Goal: Task Accomplishment & Management: Manage account settings

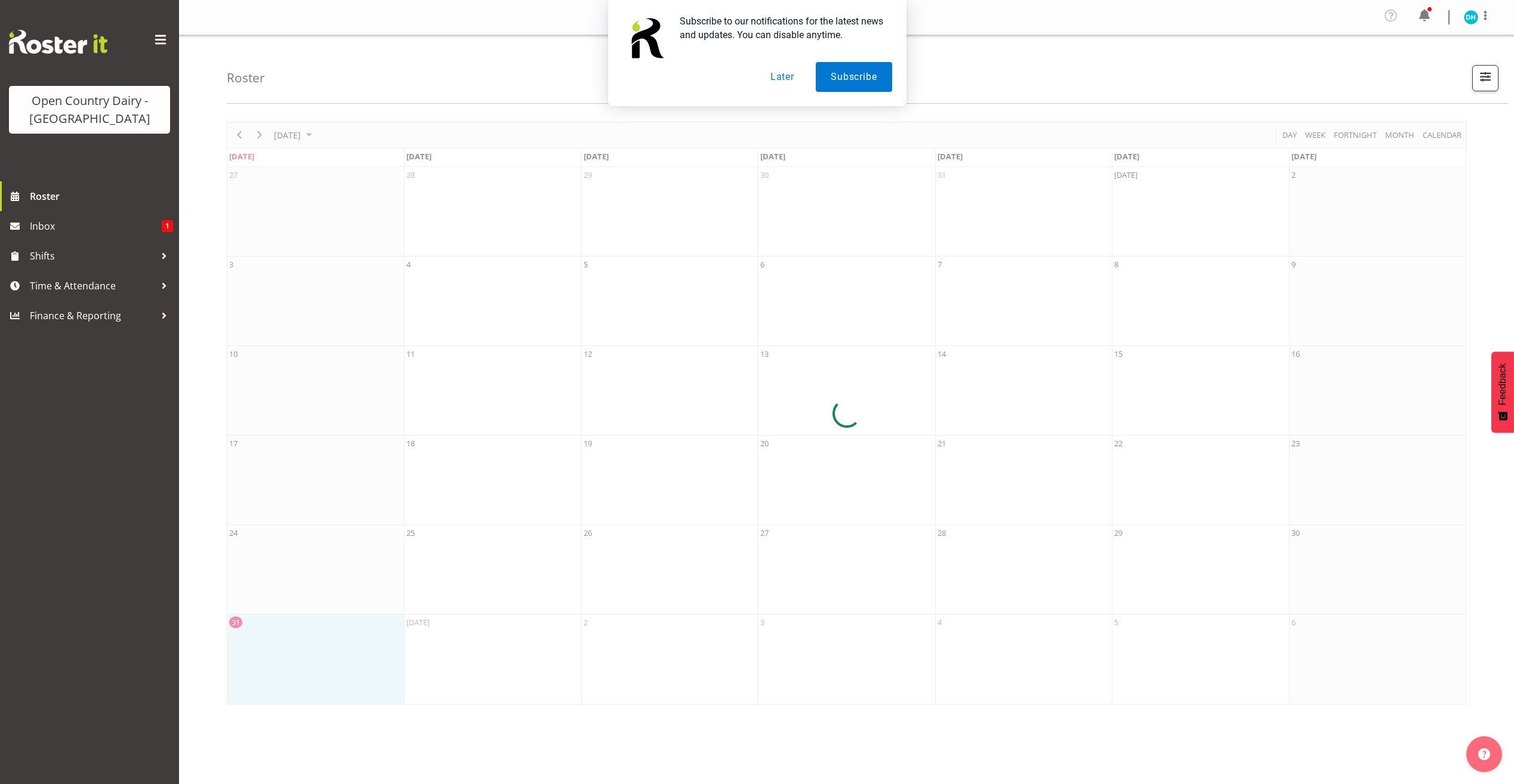
click at [1427, 20] on div "Subscribe to our notifications for the latest news and updates. You can disable…" at bounding box center [757, 53] width 1514 height 106
click at [797, 80] on button "Later" at bounding box center [782, 77] width 54 height 30
click at [1428, 17] on span at bounding box center [1425, 16] width 19 height 19
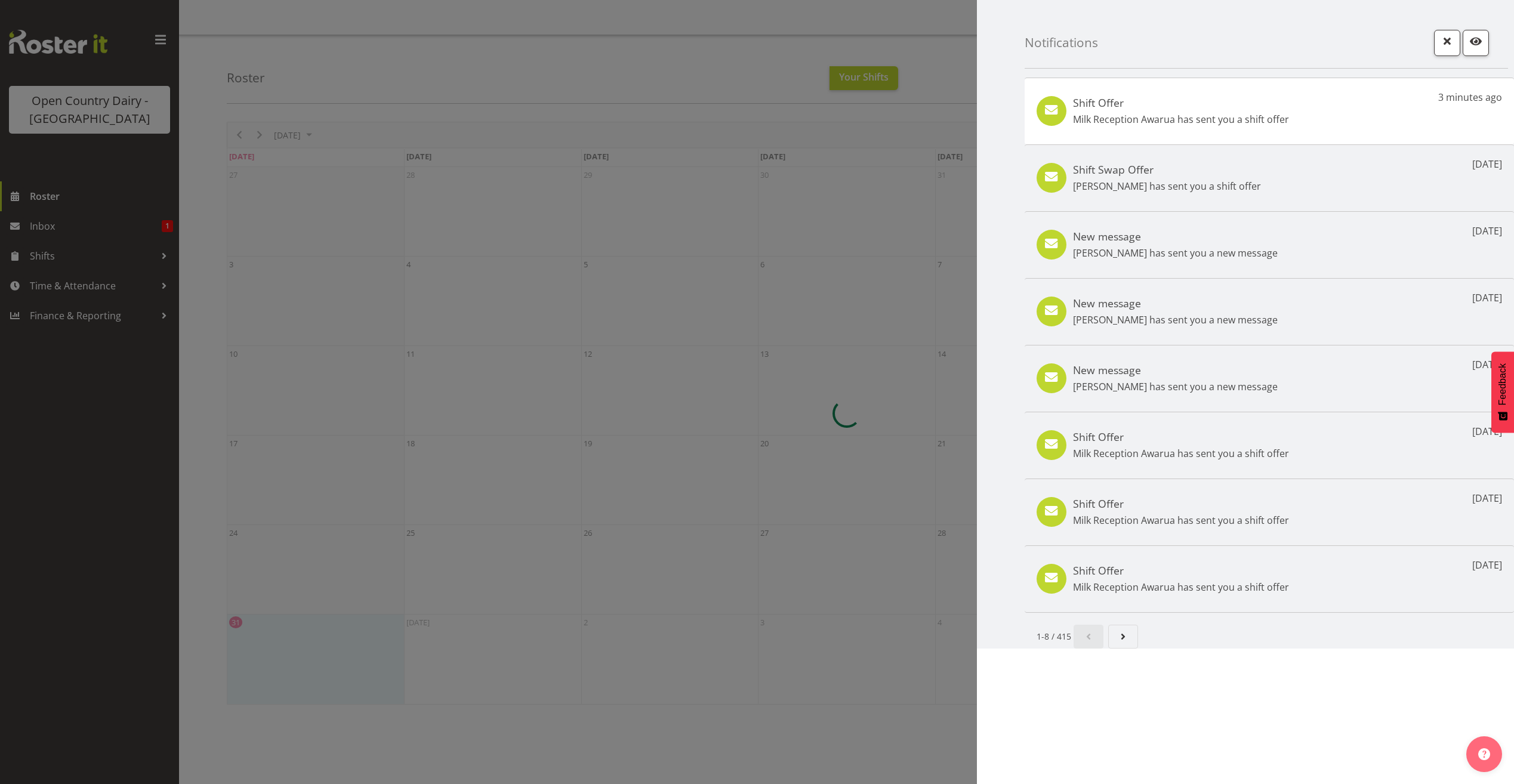
click at [1278, 117] on p "Milk Reception Awarua has sent you a shift offer" at bounding box center [1181, 119] width 216 height 14
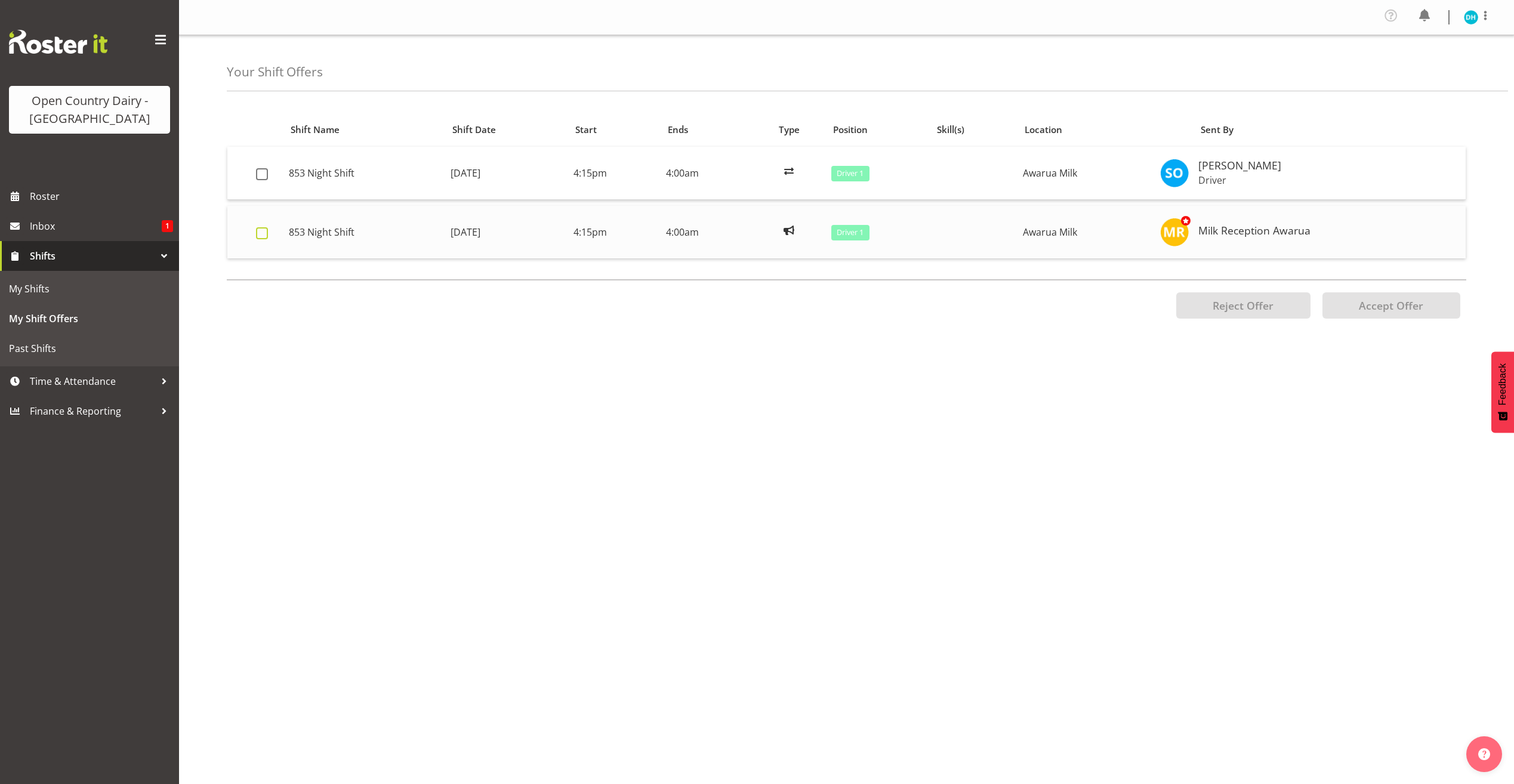
click at [264, 233] on span at bounding box center [262, 233] width 12 height 12
checkbox input "true"
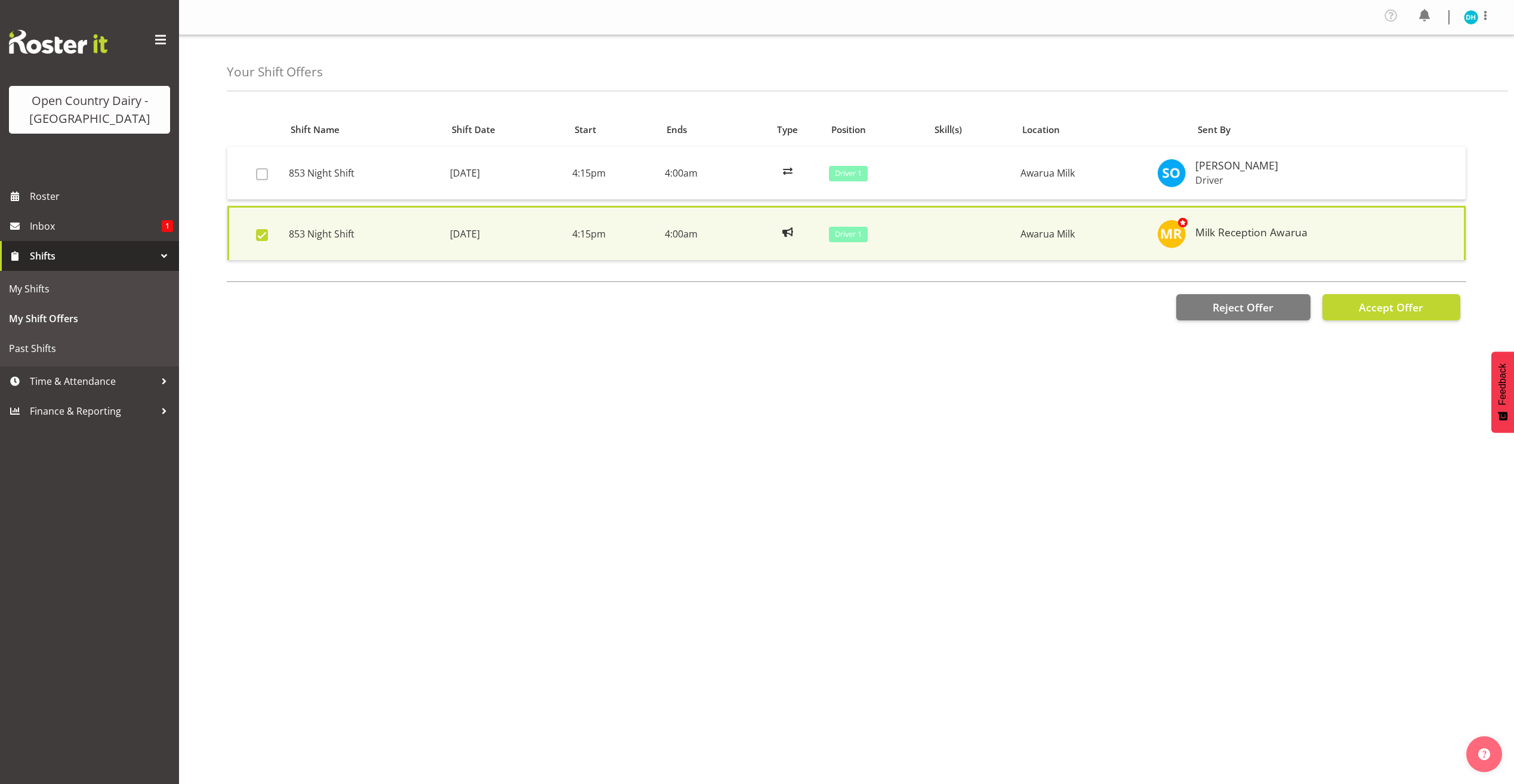
click at [76, 44] on img at bounding box center [58, 42] width 98 height 24
click at [65, 207] on link "Roster" at bounding box center [89, 196] width 179 height 30
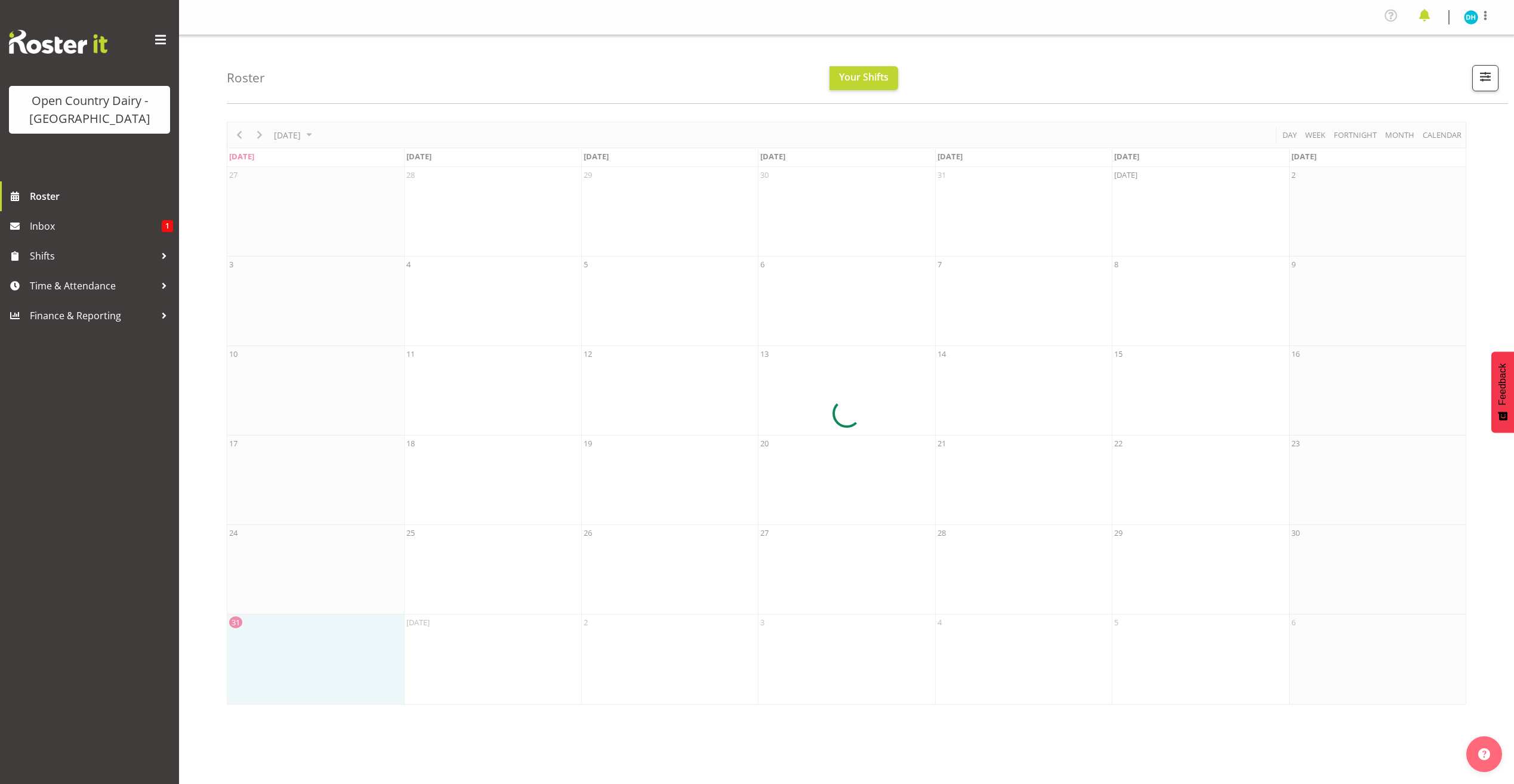
click at [1430, 14] on span at bounding box center [1425, 16] width 19 height 19
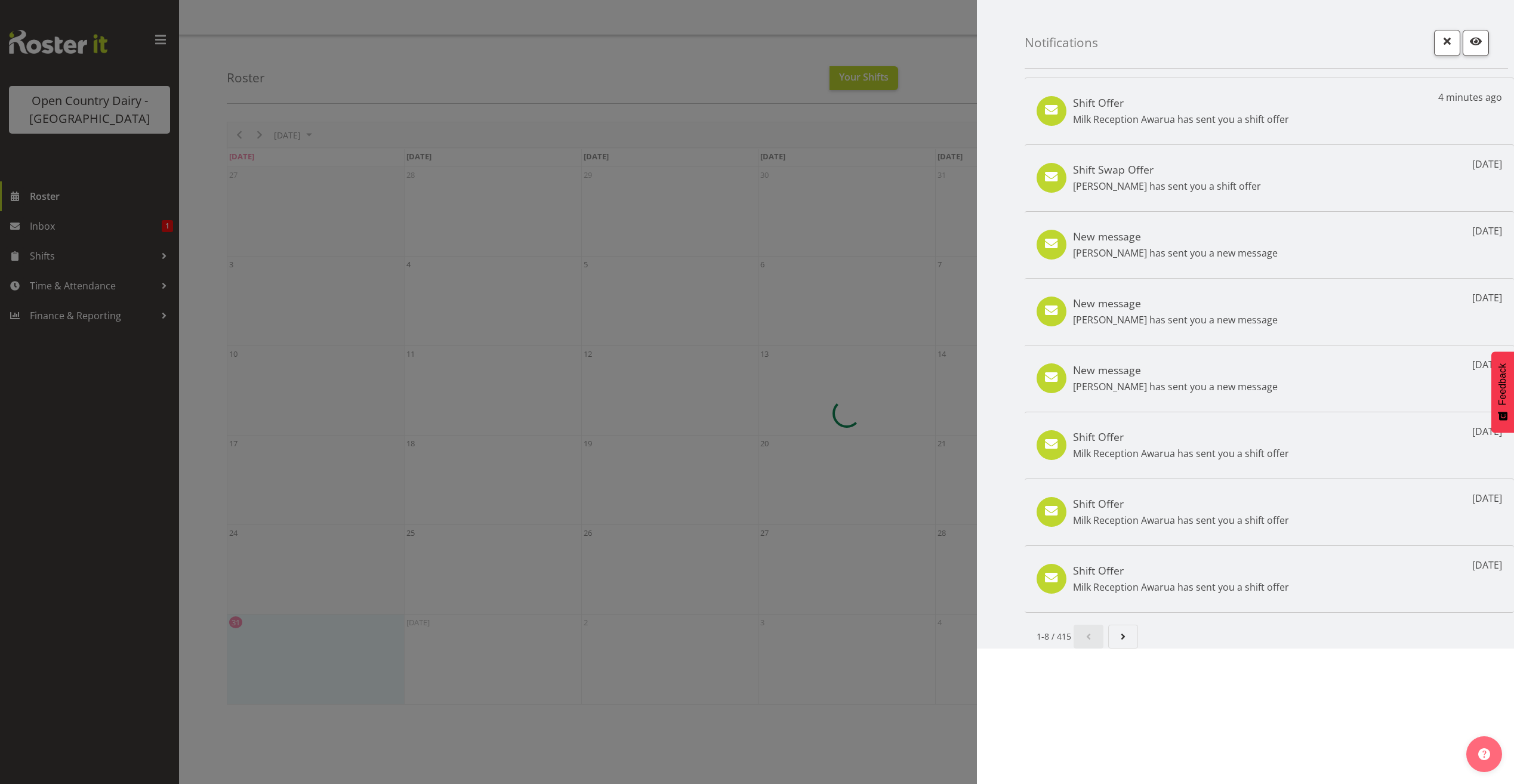
click at [1193, 112] on p "Milk Reception Awarua has sent you a shift offer" at bounding box center [1181, 119] width 216 height 14
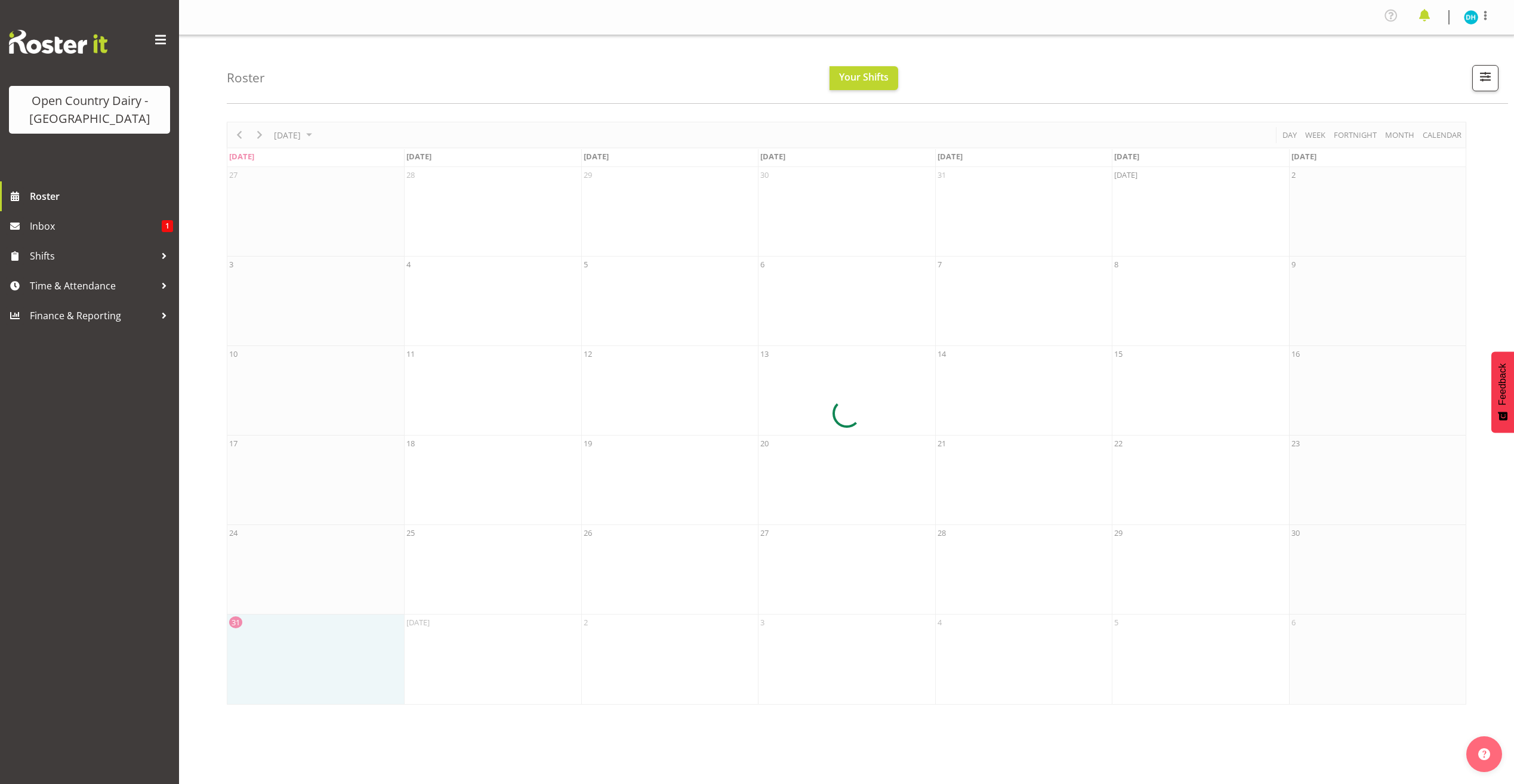
click at [1425, 19] on span at bounding box center [1425, 16] width 19 height 19
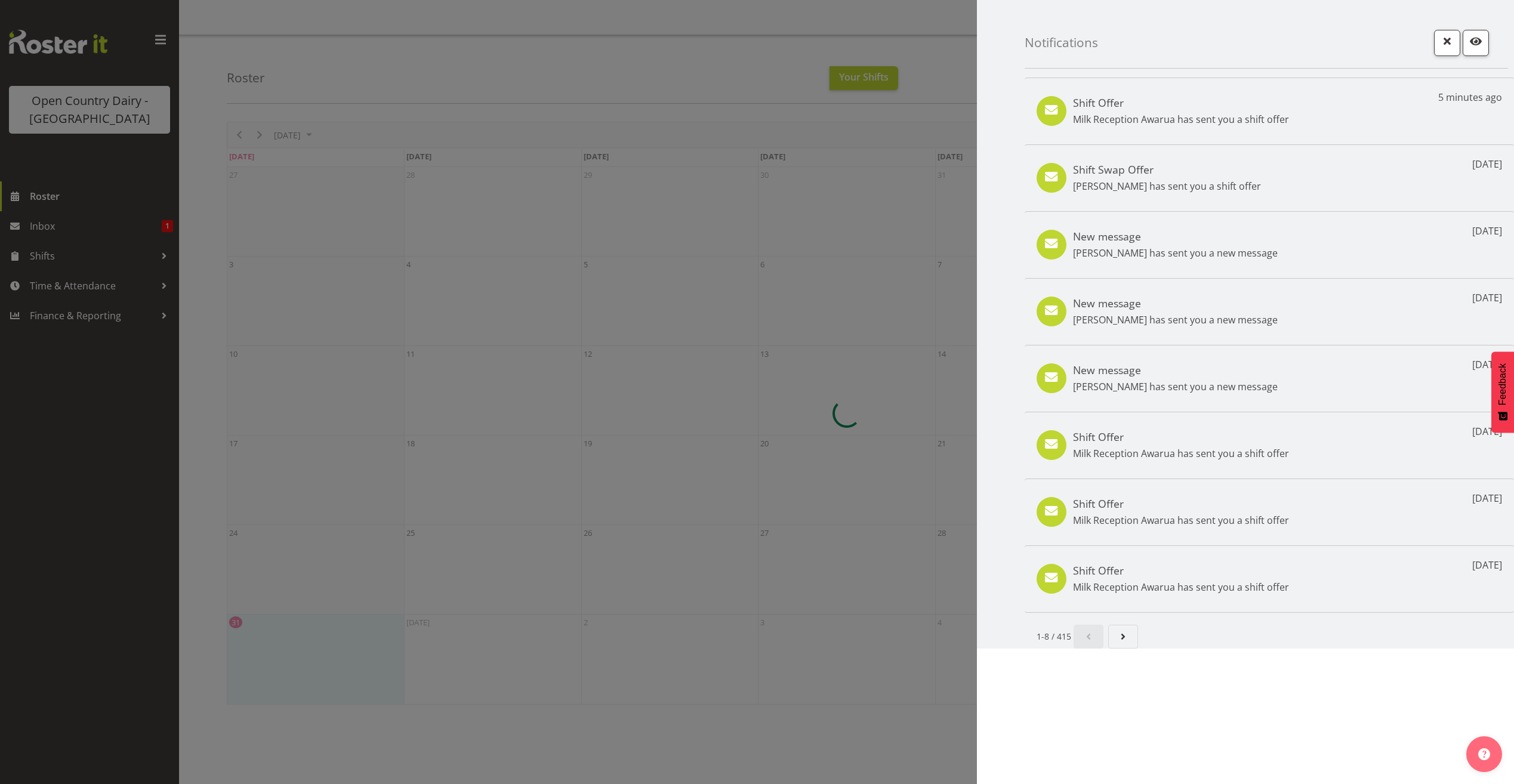
click at [1225, 116] on p "Milk Reception Awarua has sent you a shift offer" at bounding box center [1181, 119] width 216 height 14
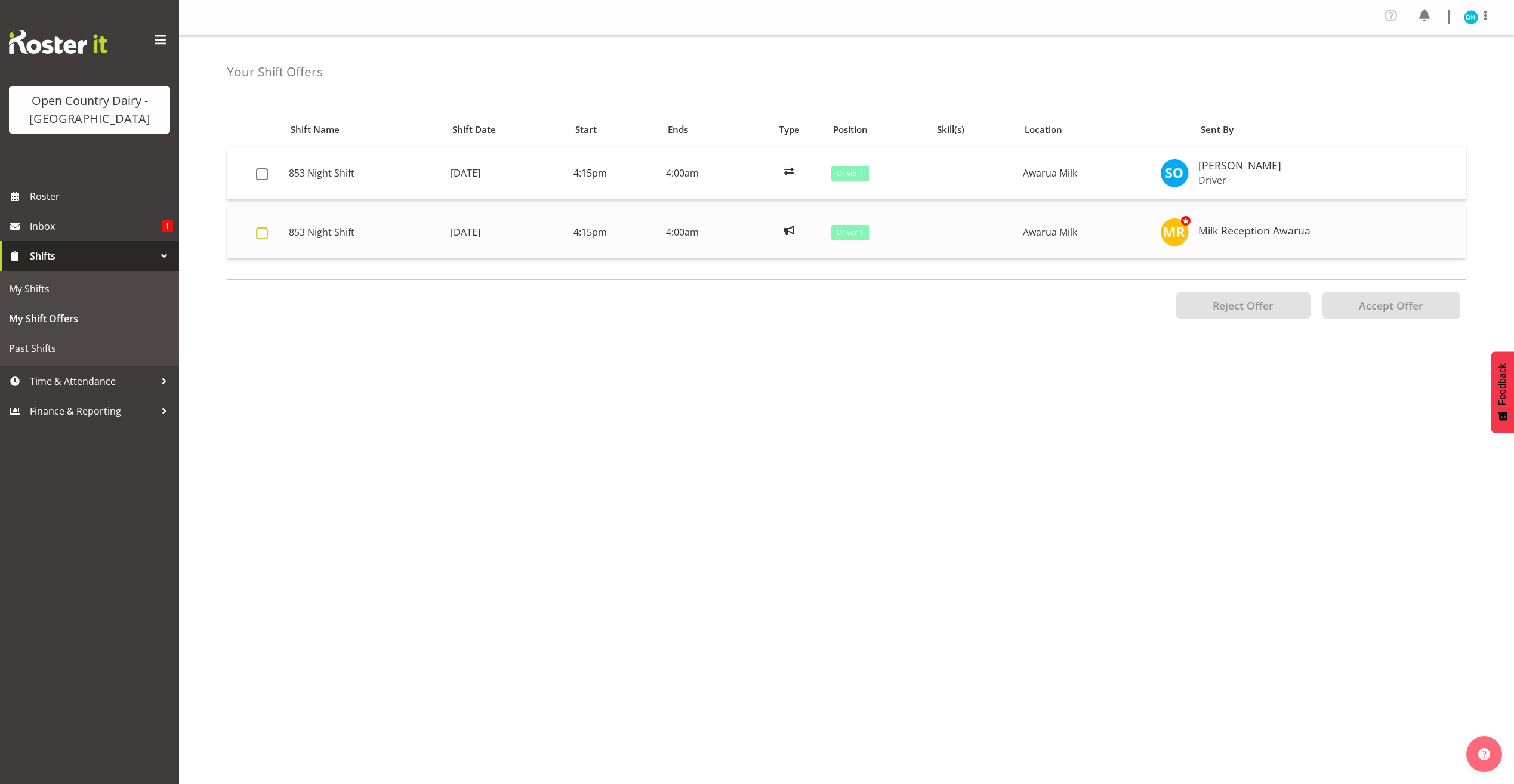
click at [267, 234] on span at bounding box center [262, 233] width 12 height 12
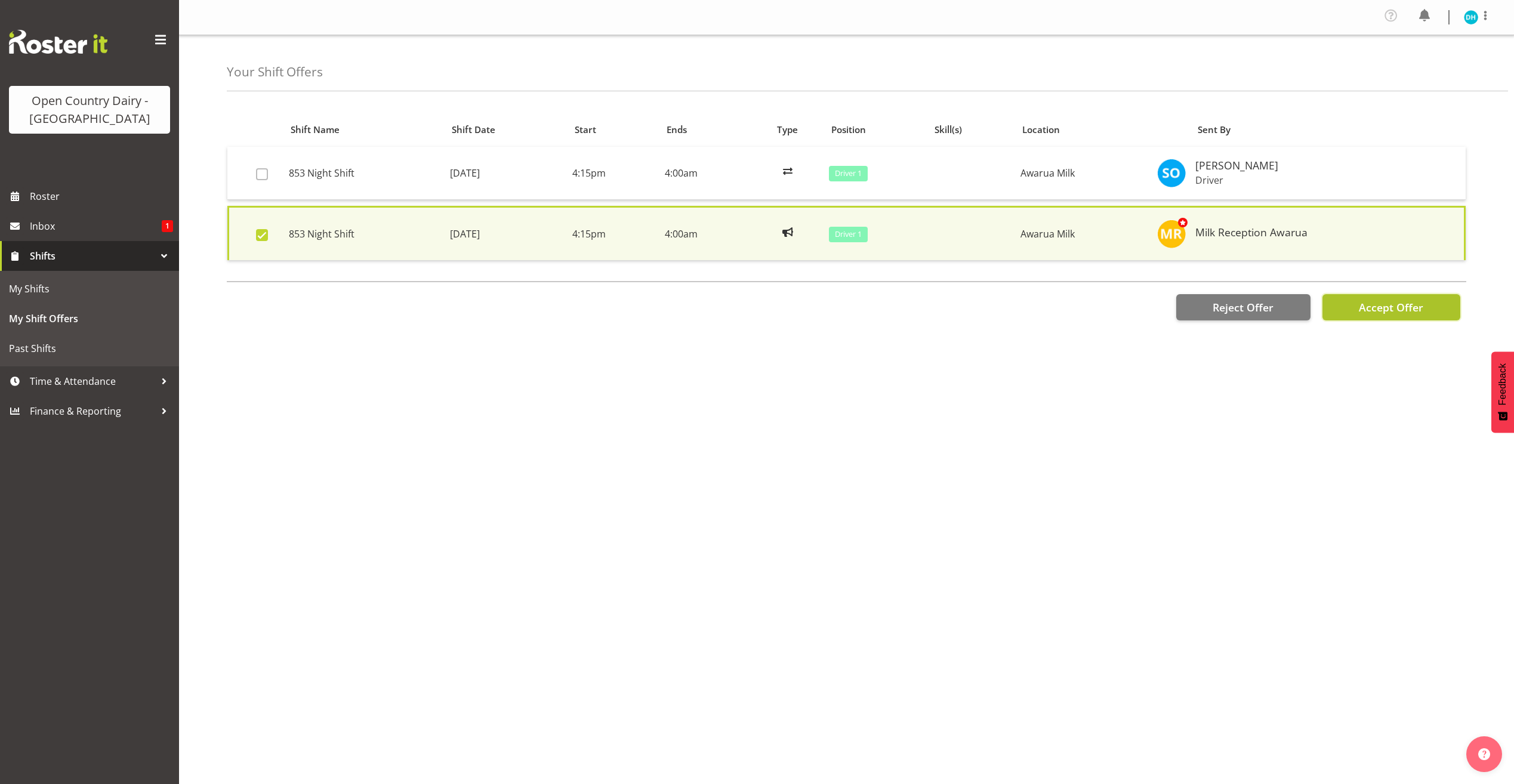
click at [1385, 311] on span "Accept Offer" at bounding box center [1391, 307] width 65 height 14
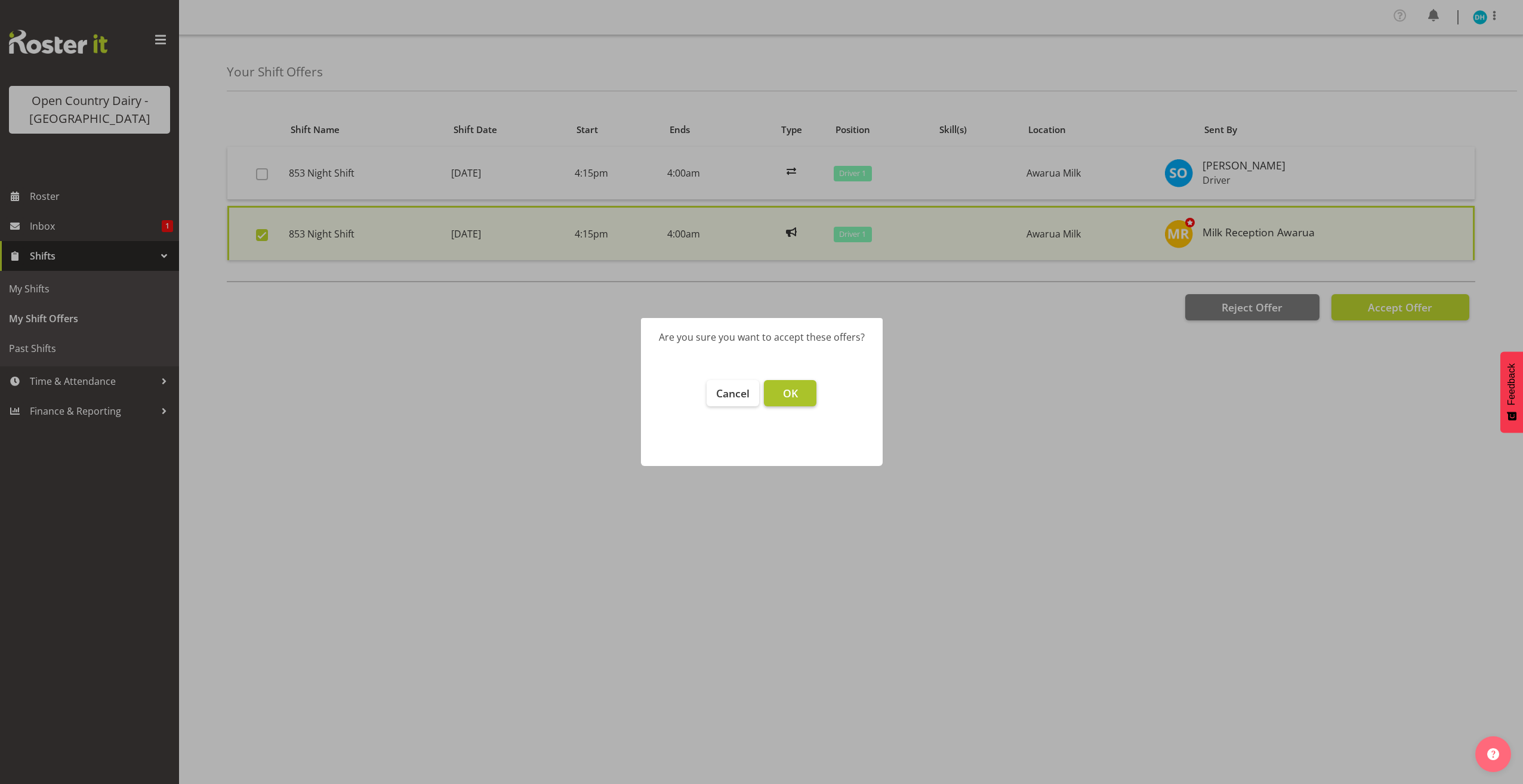
click at [784, 394] on span "OK" at bounding box center [790, 393] width 15 height 14
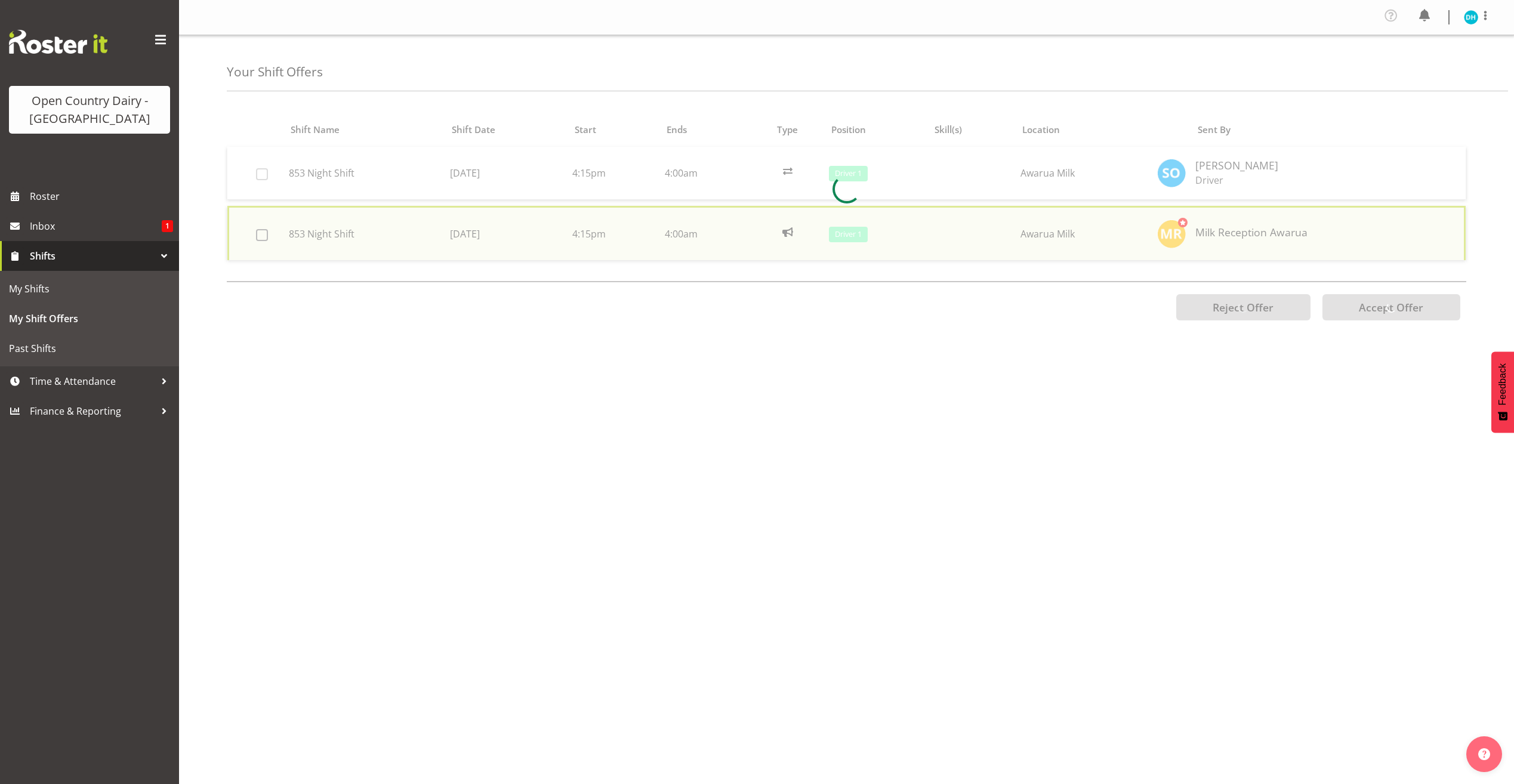
checkbox input "false"
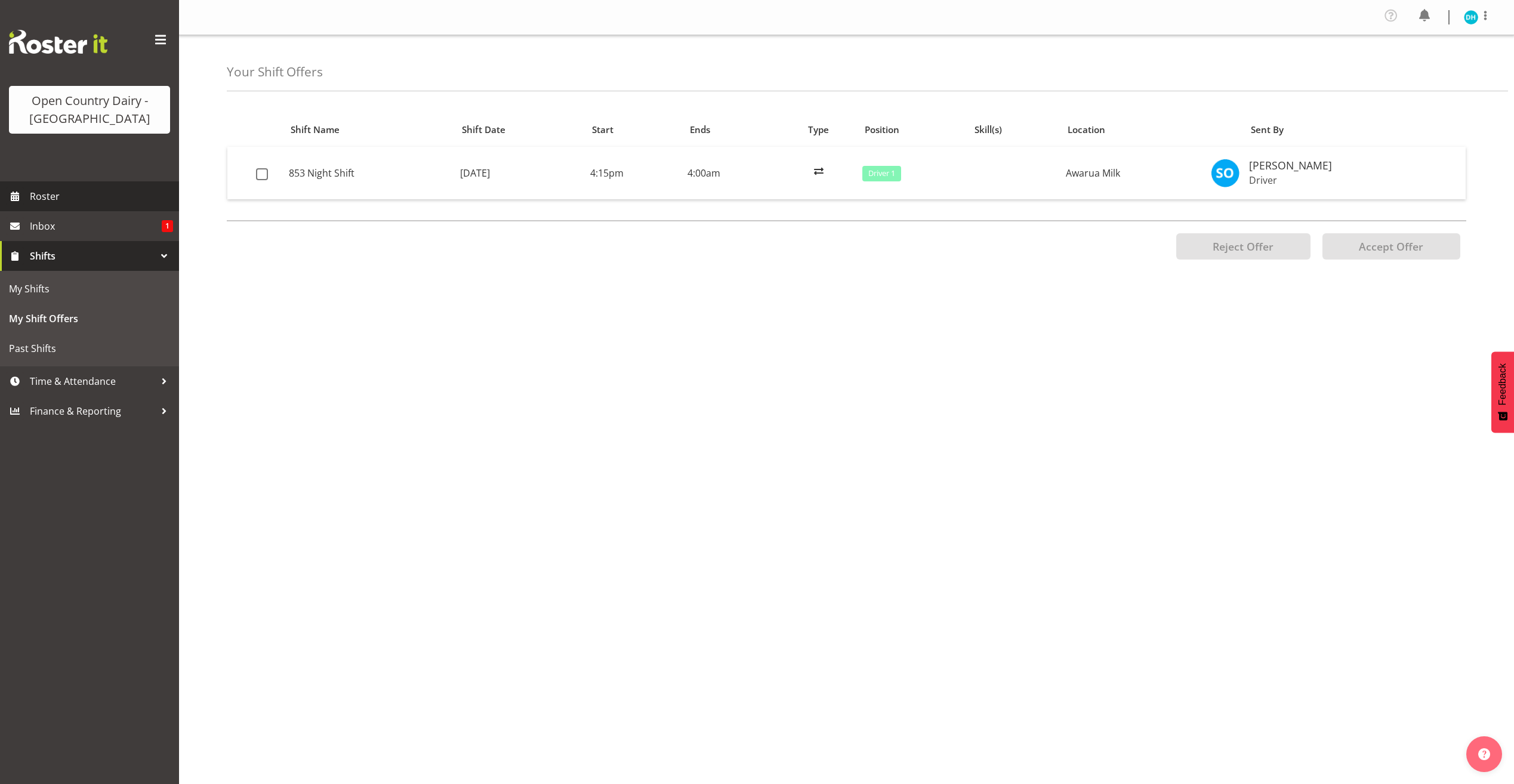
click at [46, 202] on span "Roster" at bounding box center [101, 196] width 144 height 18
